Goal: Information Seeking & Learning: Learn about a topic

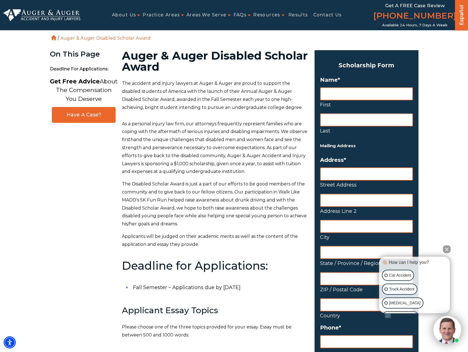
click at [226, 284] on li "Fall Semester – Applications due by July 31st" at bounding box center [220, 287] width 175 height 14
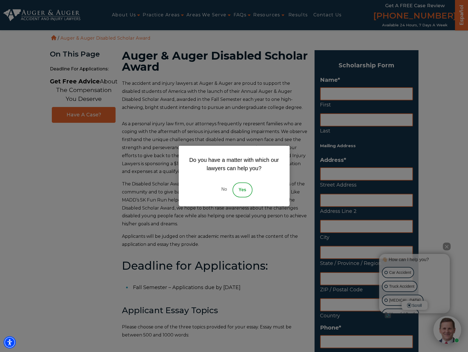
click at [223, 191] on link "No" at bounding box center [223, 189] width 17 height 15
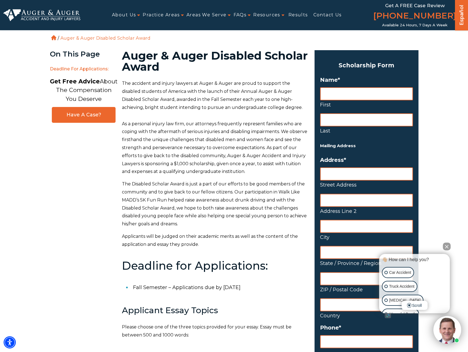
click at [70, 67] on span "Deadline for Applications:" at bounding box center [84, 68] width 68 height 11
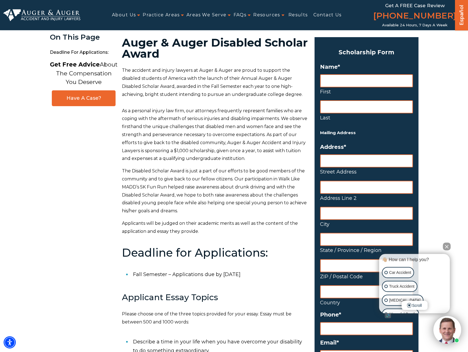
scroll to position [5, 0]
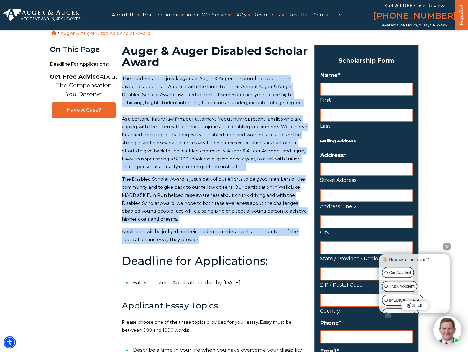
drag, startPoint x: 122, startPoint y: 79, endPoint x: 215, endPoint y: 237, distance: 183.4
click at [215, 237] on div "The accident and injury lawyers at Auger & Auger are proud to support the disab…" at bounding box center [215, 304] width 186 height 458
copy div "The accident and injury lawyers at Auger & Auger are proud to support the disab…"
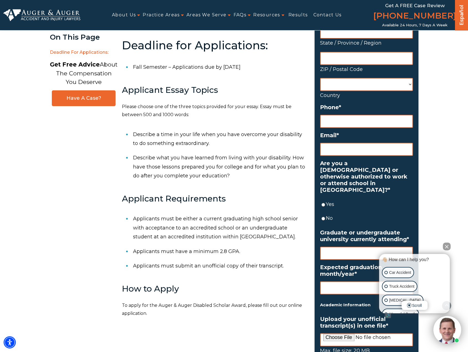
scroll to position [226, 0]
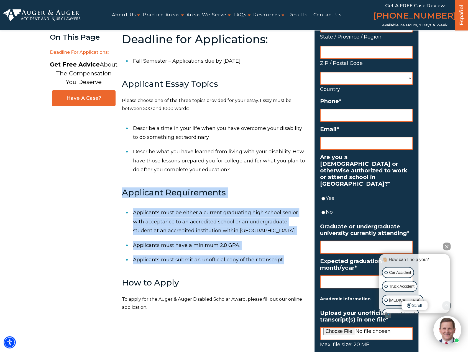
drag, startPoint x: 124, startPoint y: 192, endPoint x: 297, endPoint y: 260, distance: 186.1
click at [297, 260] on div "The accident and injury lawyers at Auger & Auger are proud to support the disab…" at bounding box center [215, 82] width 186 height 458
copy div "Applicant Requirements Applicants must be either a current graduating high scho…"
click at [226, 222] on li "Applicants must be either a current graduating high school senior with acceptan…" at bounding box center [220, 221] width 175 height 32
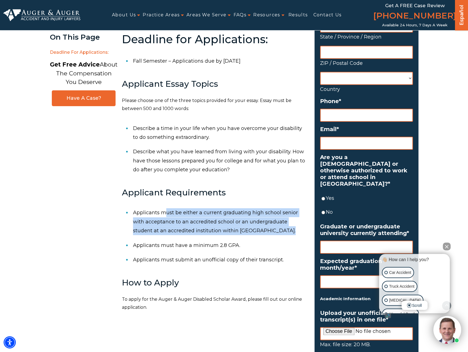
drag, startPoint x: 164, startPoint y: 211, endPoint x: 272, endPoint y: 229, distance: 109.4
click at [272, 229] on li "Applicants must be either a current graduating high school senior with acceptan…" at bounding box center [220, 221] width 175 height 32
copy li "ust be either a current graduating high school senior with acceptance to an acc…"
